Goal: Navigation & Orientation: Find specific page/section

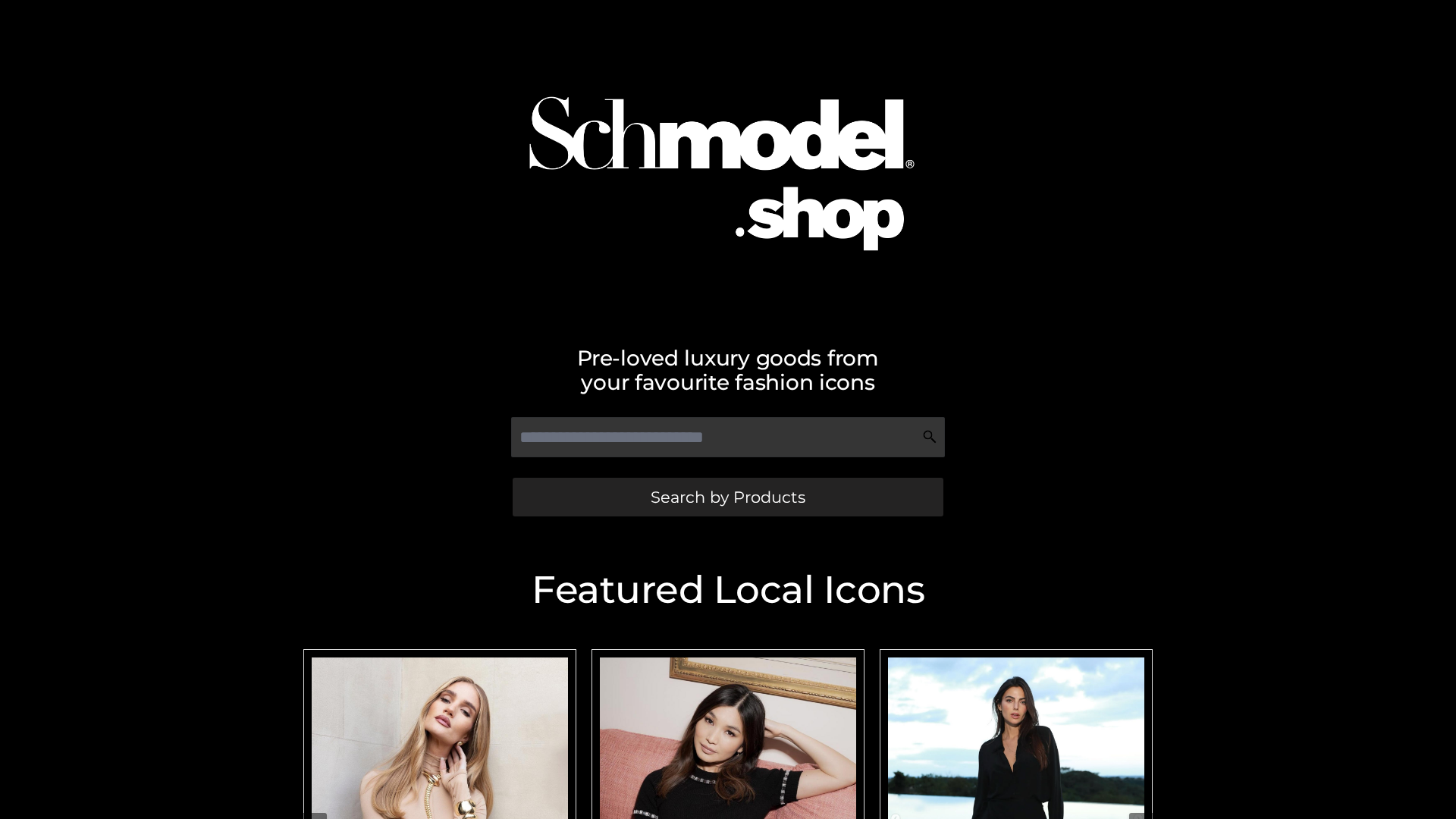
click at [727, 497] on span "Search by Products" at bounding box center [728, 497] width 155 height 16
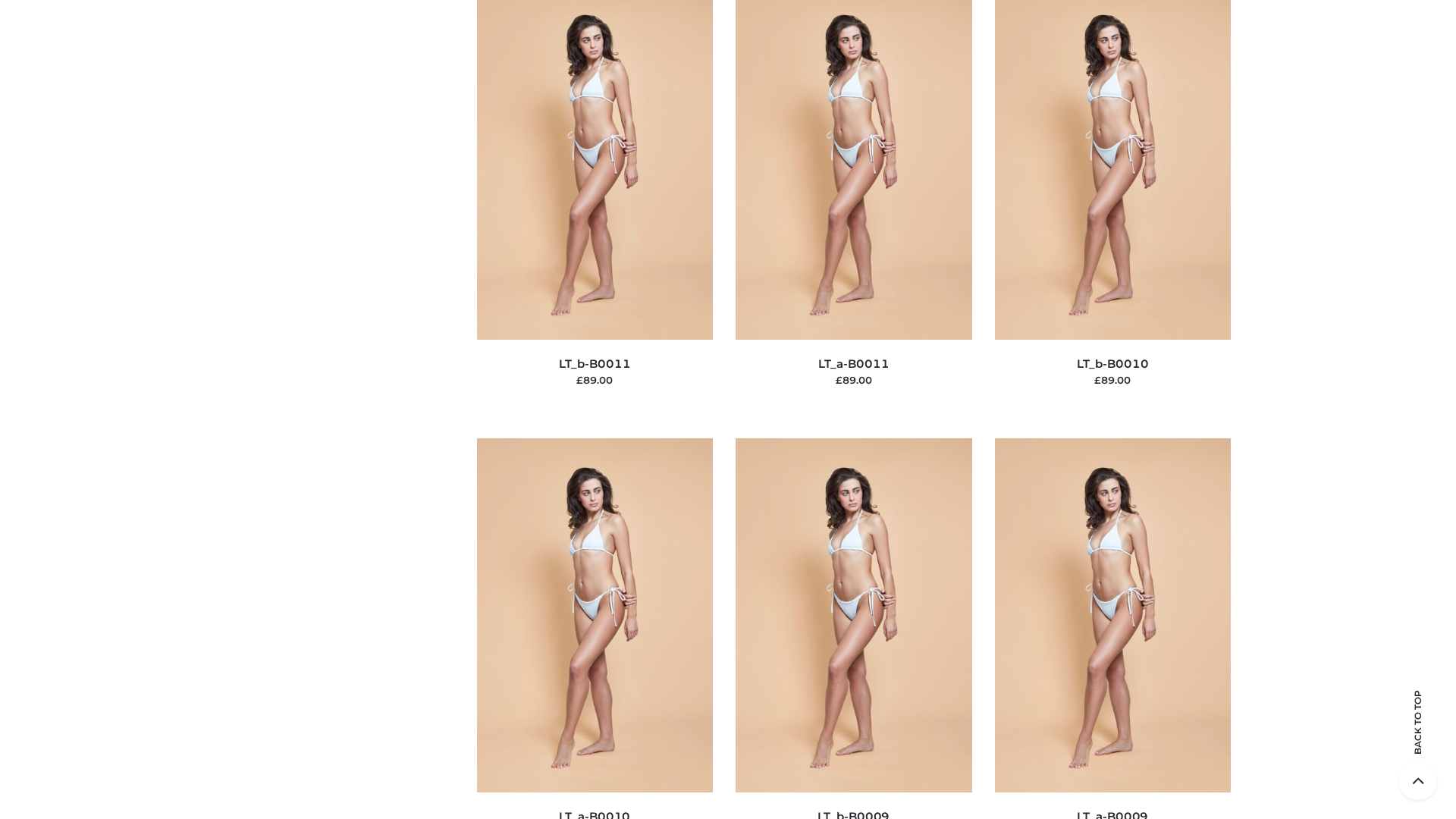
scroll to position [6808, 0]
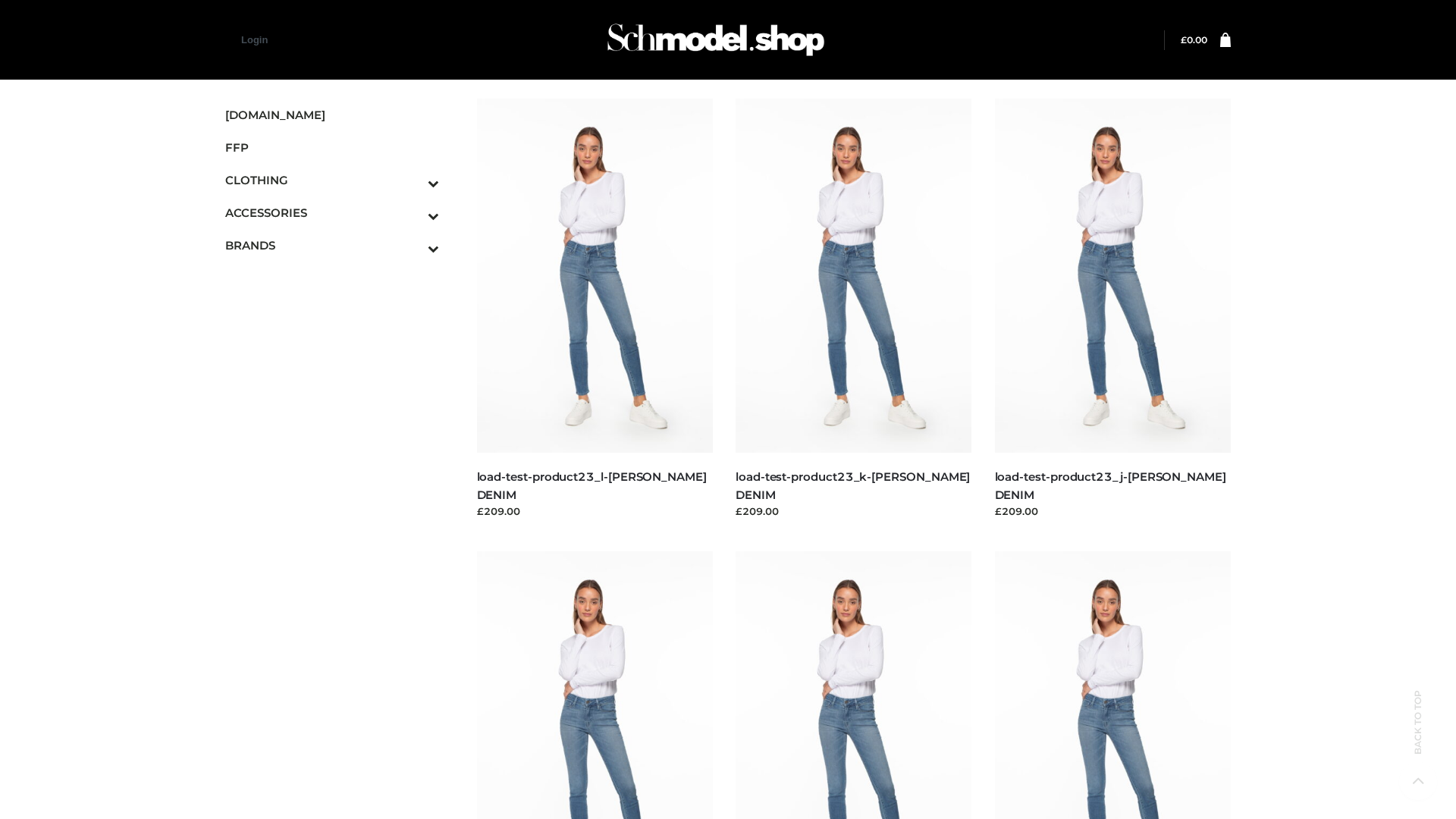
scroll to position [1330, 0]
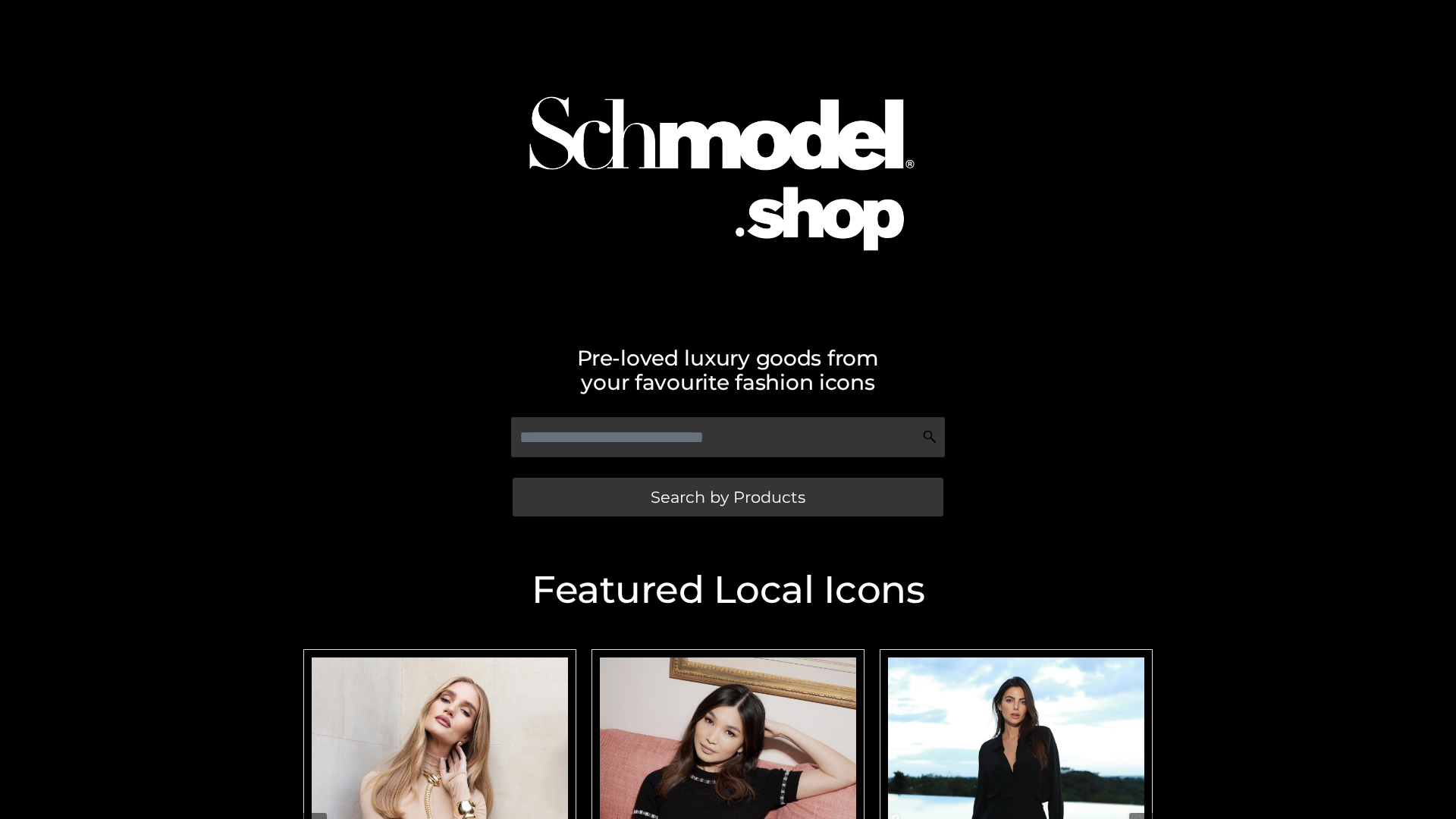
click at [727, 497] on span "Search by Products" at bounding box center [728, 497] width 155 height 16
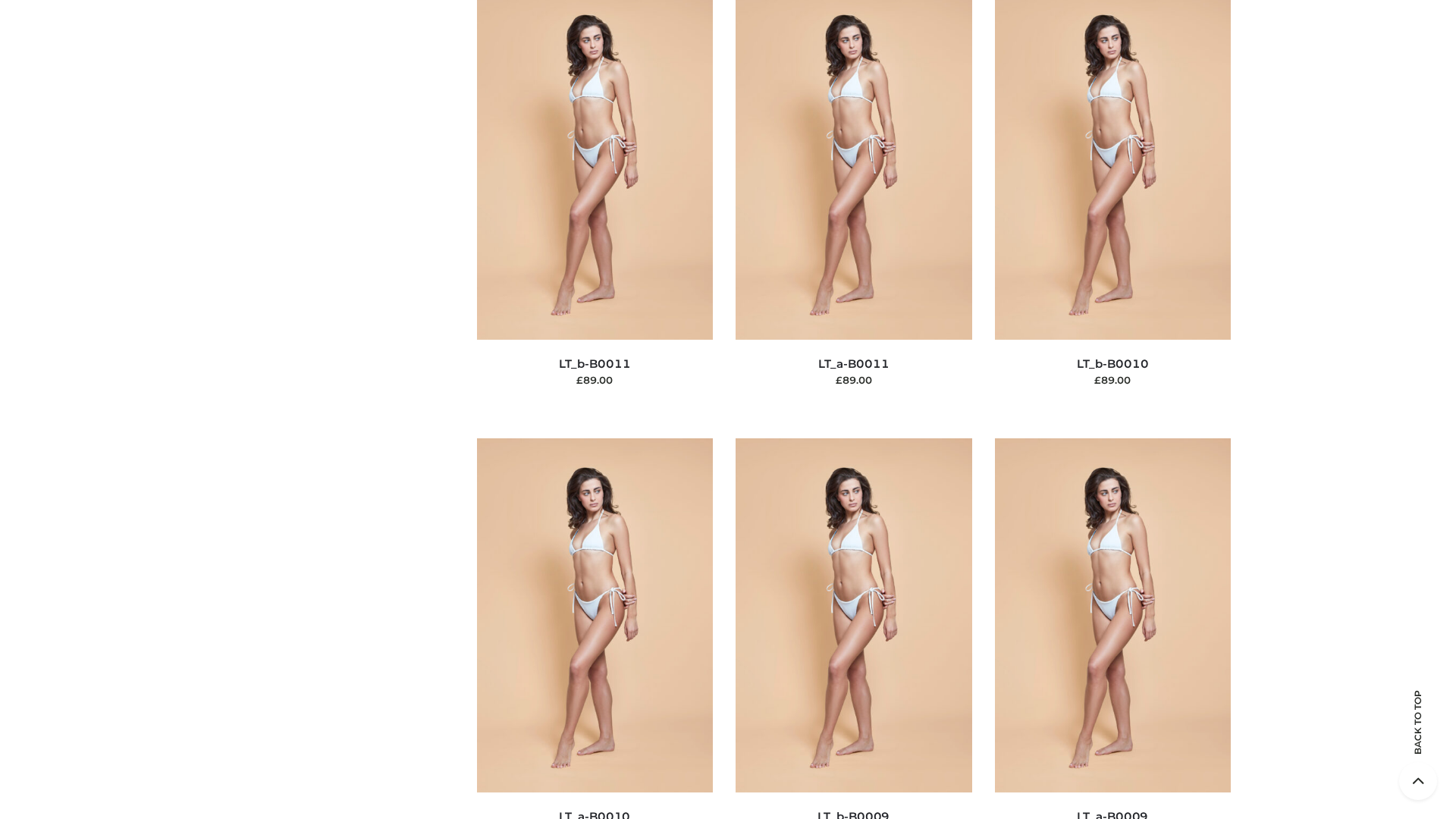
scroll to position [6808, 0]
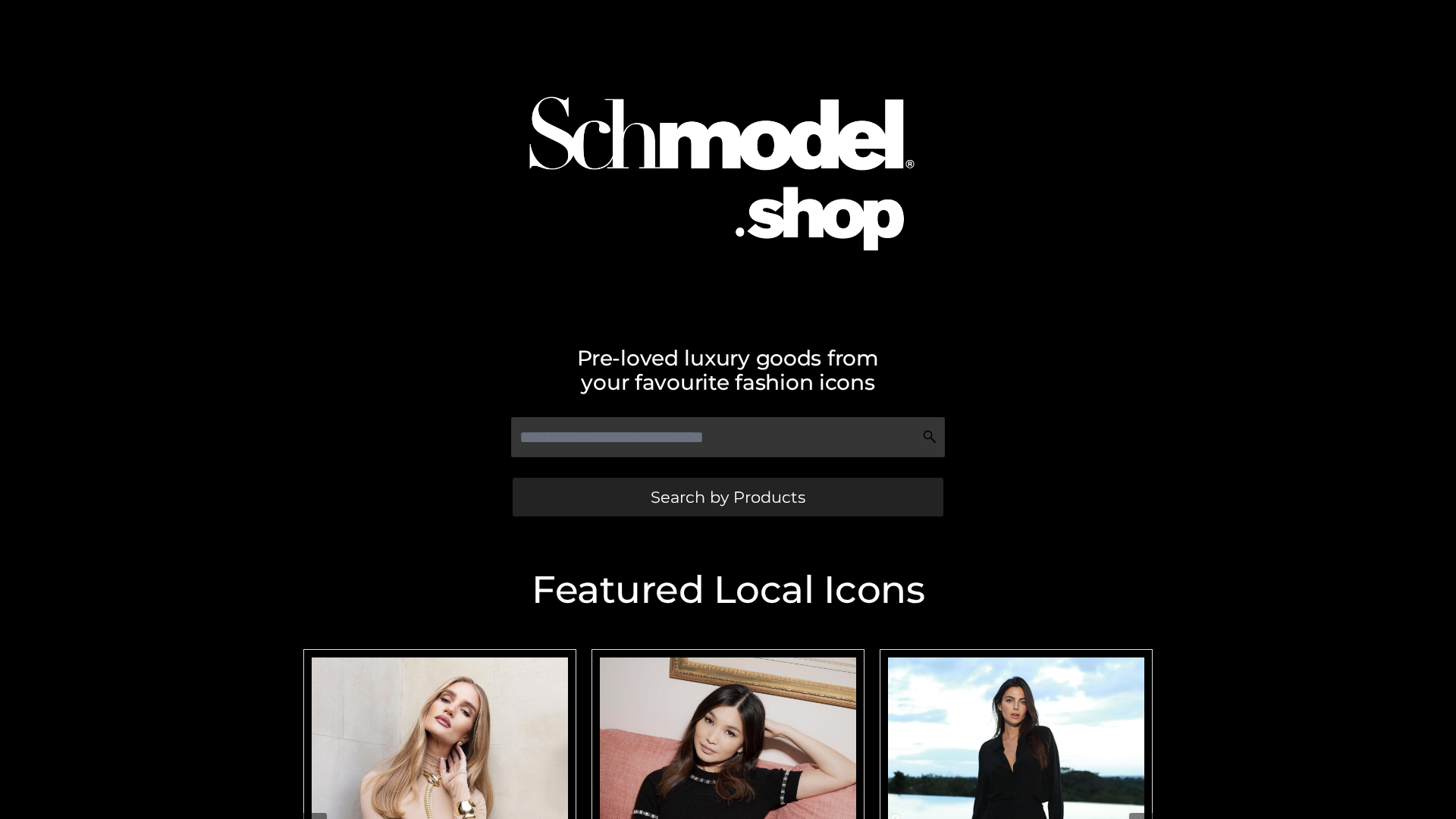
click at [727, 497] on span "Search by Products" at bounding box center [728, 497] width 155 height 16
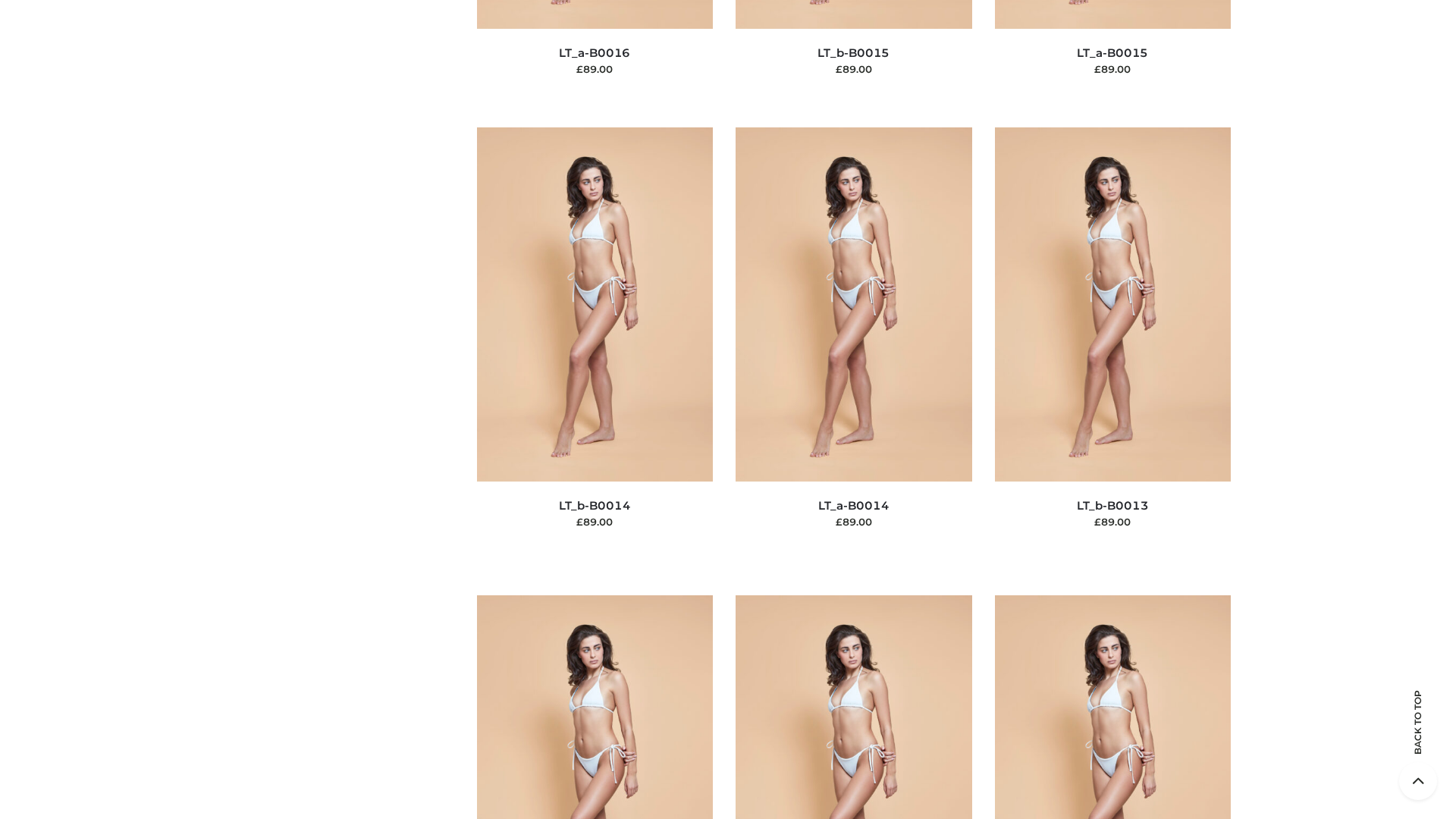
scroll to position [5391, 0]
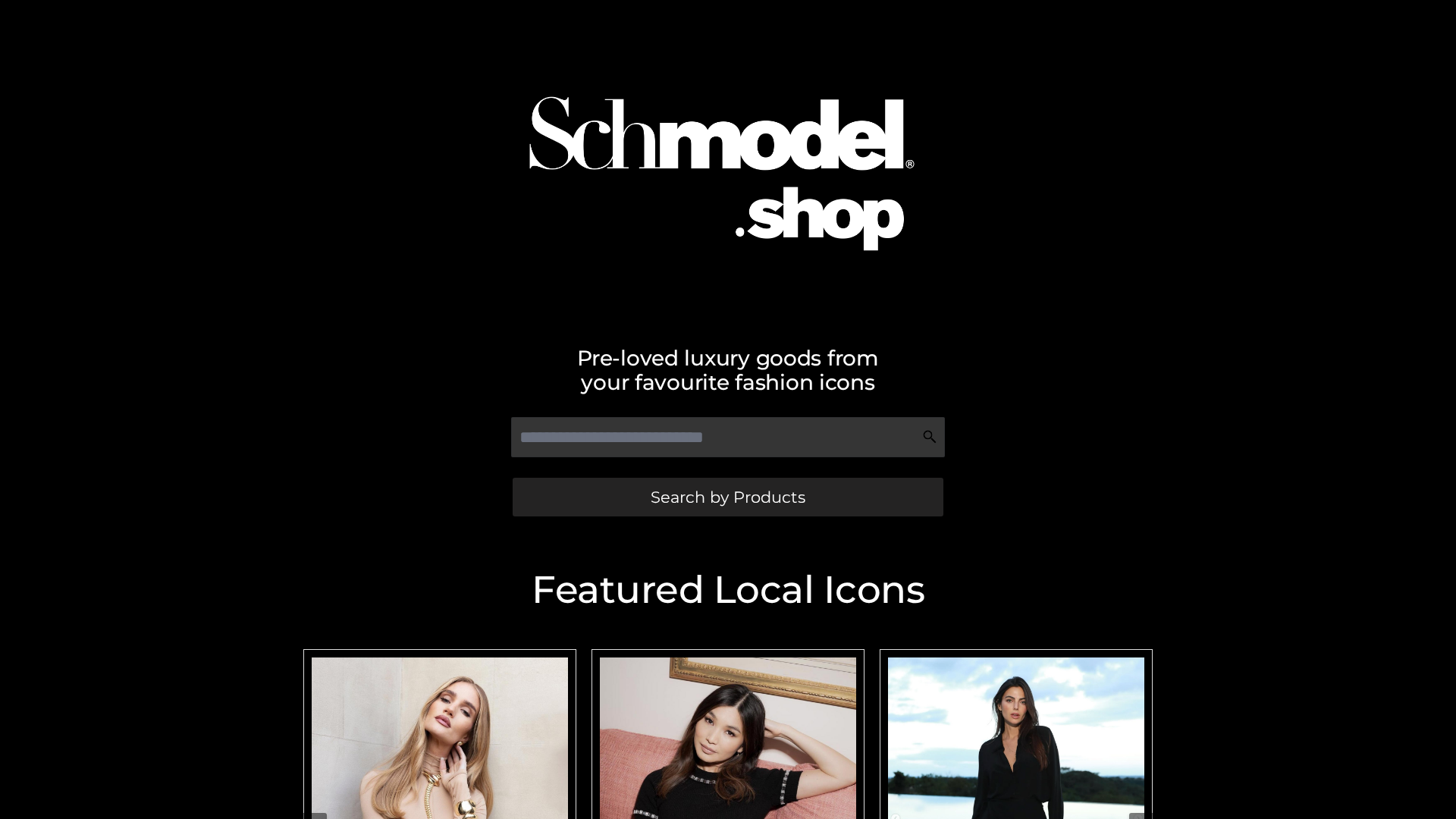
click at [727, 497] on span "Search by Products" at bounding box center [728, 497] width 155 height 16
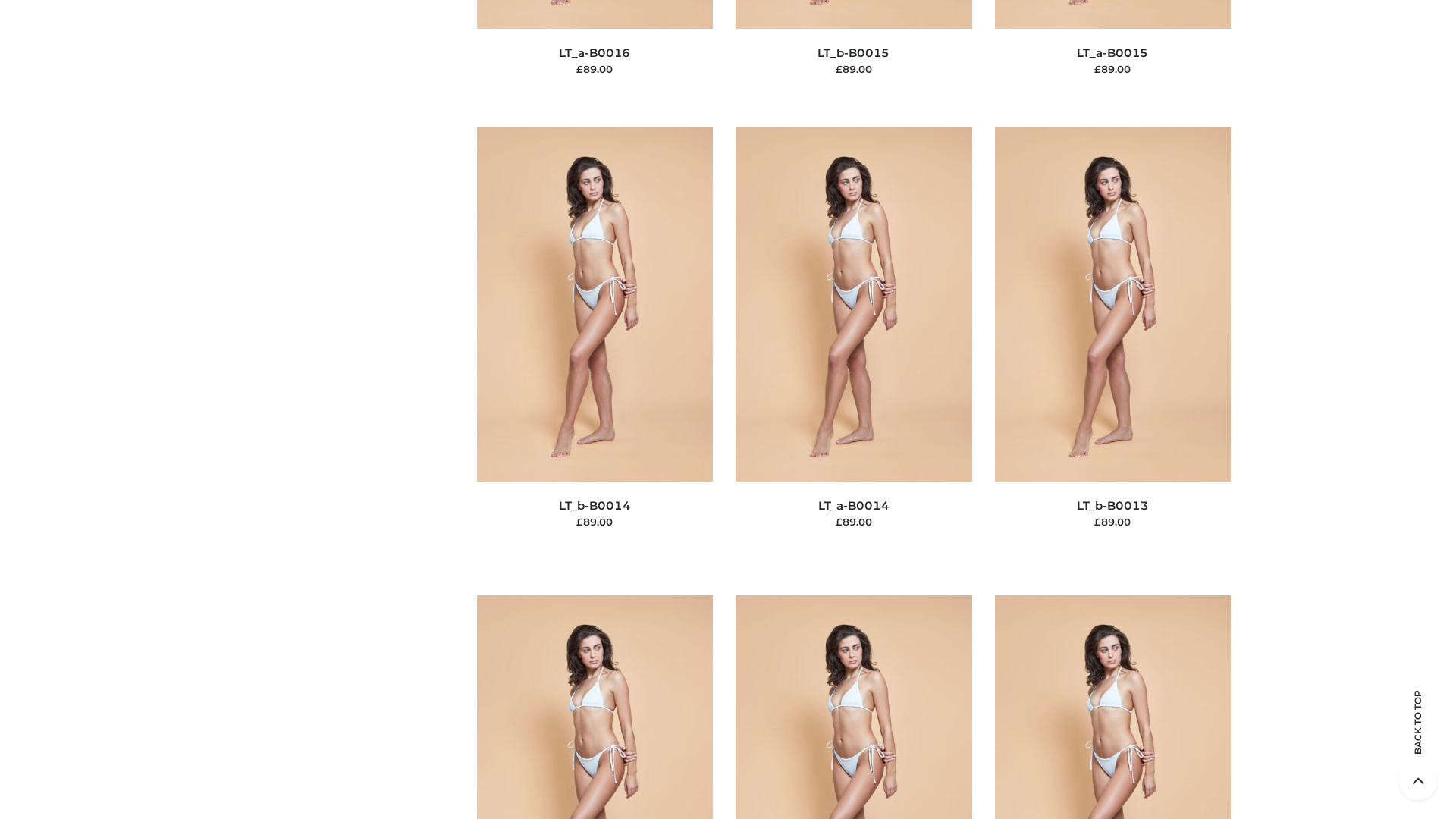
scroll to position [5391, 0]
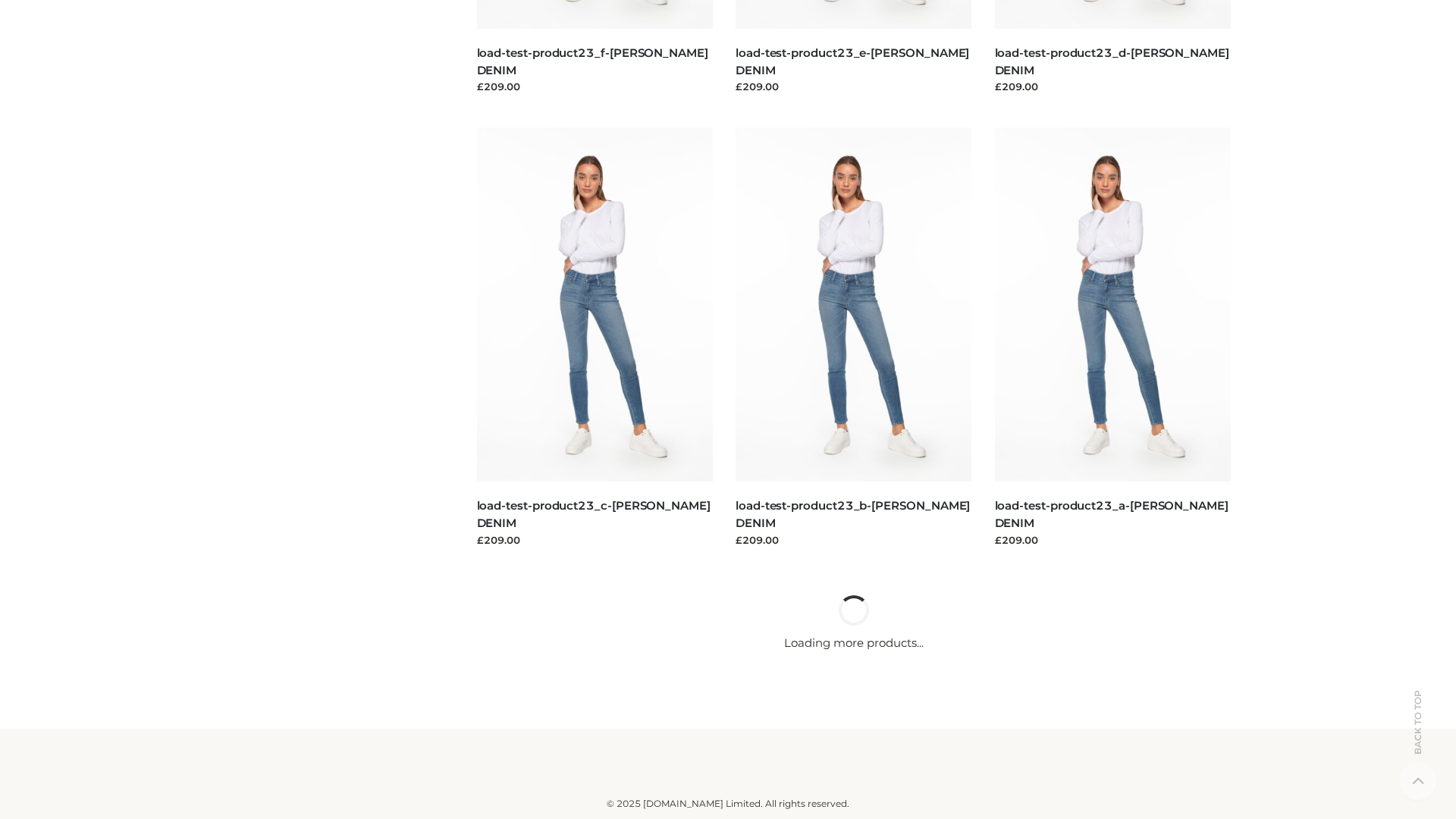
scroll to position [1330, 0]
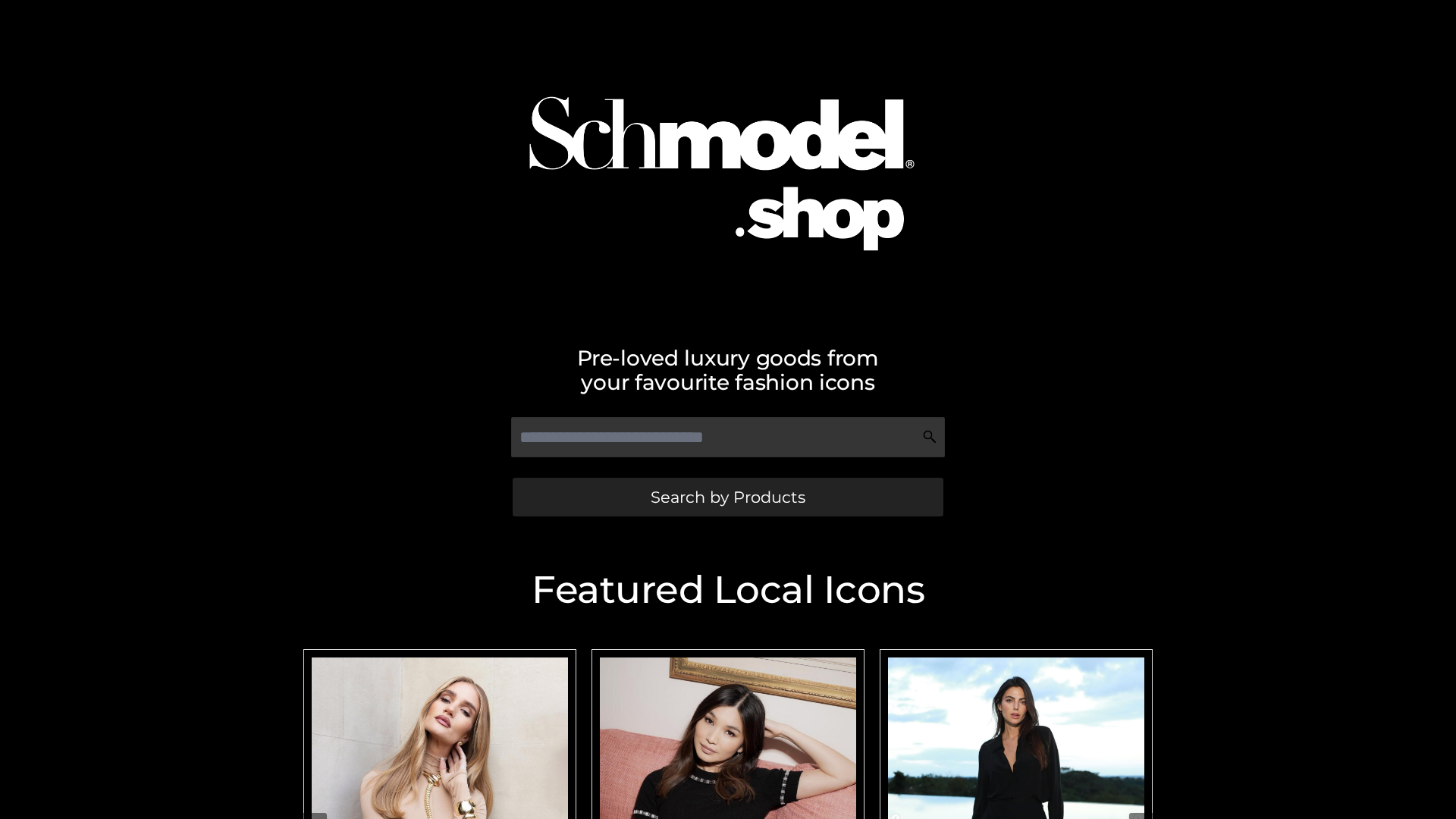
click at [727, 497] on span "Search by Products" at bounding box center [728, 497] width 155 height 16
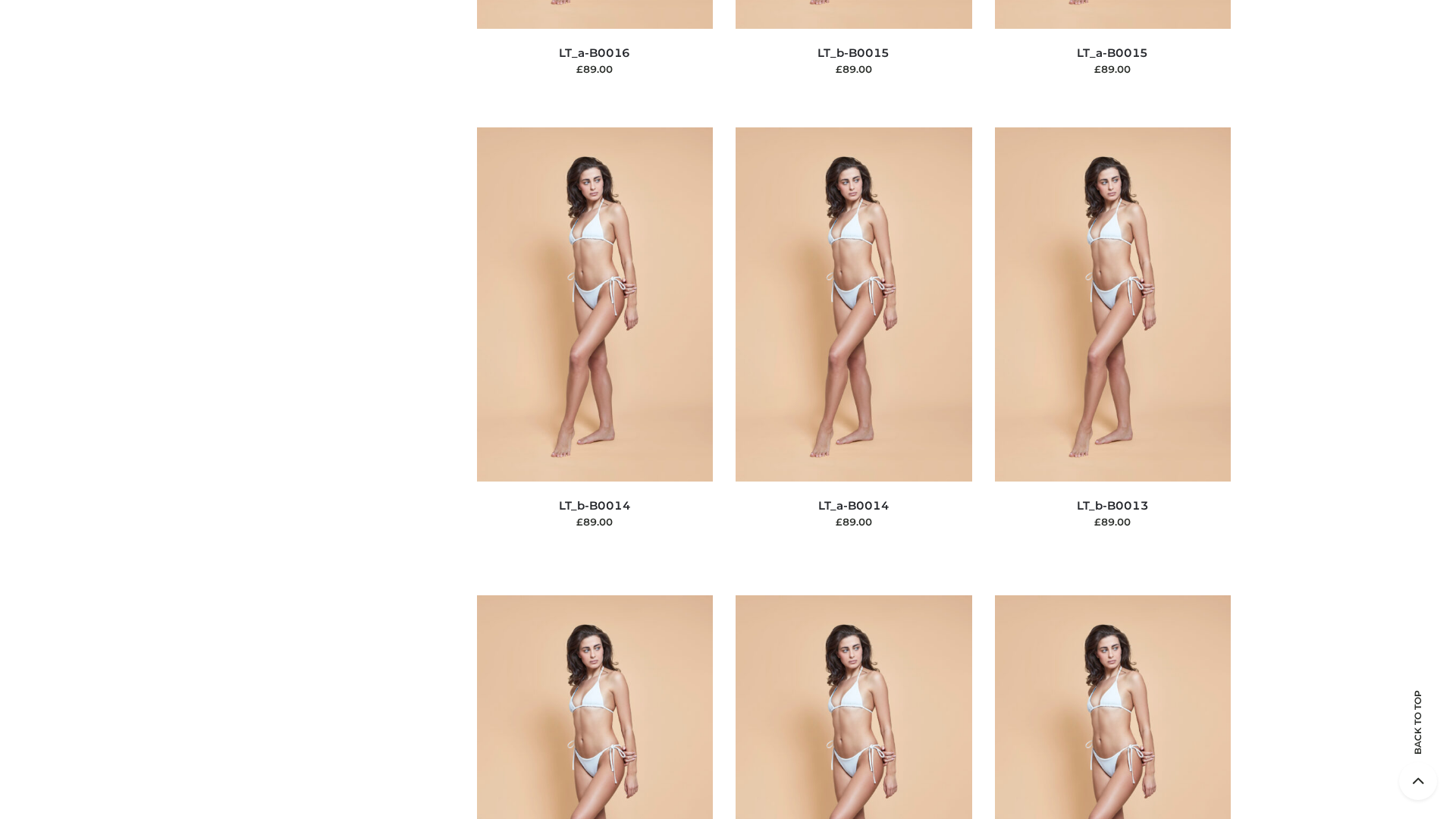
scroll to position [5391, 0]
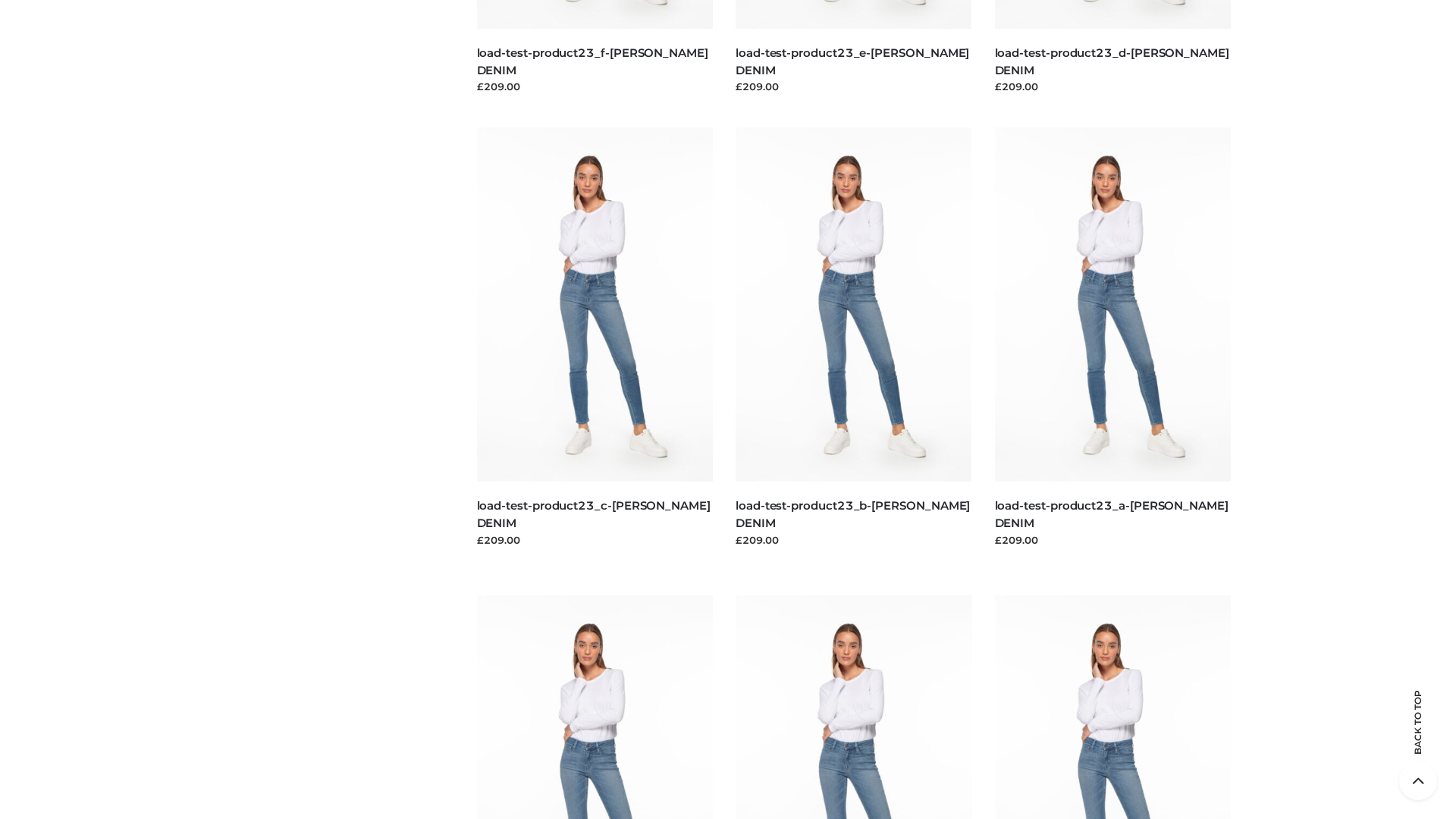
scroll to position [1330, 0]
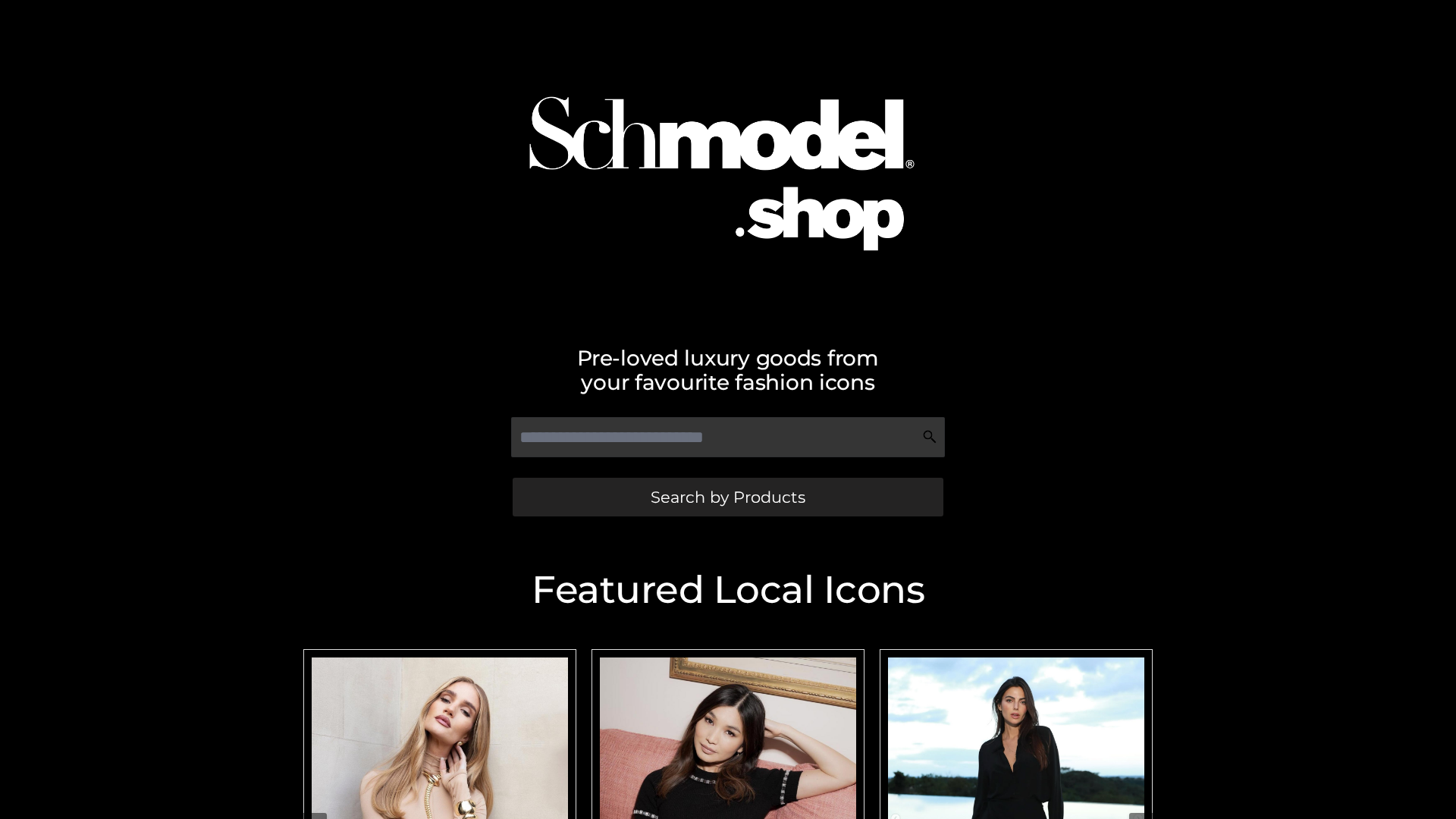
click at [727, 497] on span "Search by Products" at bounding box center [728, 497] width 155 height 16
